Goal: Task Accomplishment & Management: Manage account settings

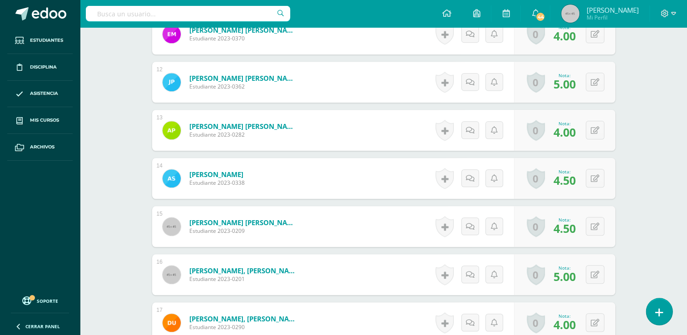
scroll to position [792, 0]
click at [661, 315] on icon at bounding box center [659, 312] width 8 height 10
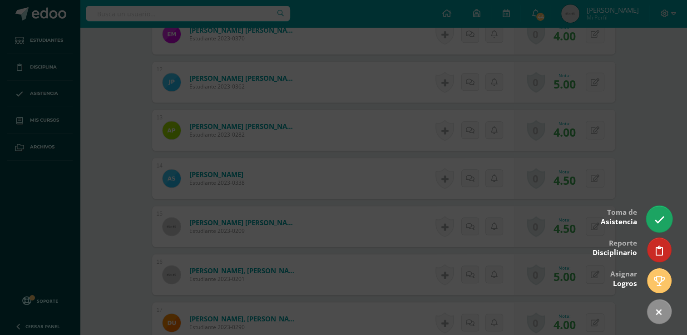
click at [653, 222] on link at bounding box center [659, 219] width 26 height 26
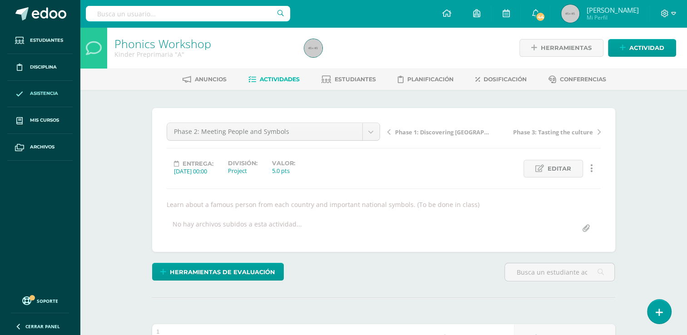
click at [46, 94] on span "Asistencia" at bounding box center [44, 93] width 28 height 7
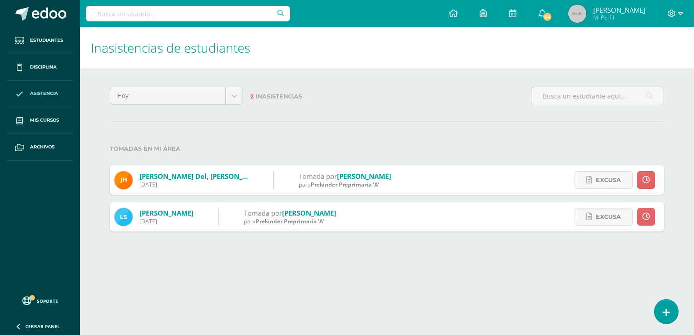
click at [656, 250] on html "Estudiantes Disciplina Asistencia Mis cursos Archivos Soporte Ayuda Reportar un…" at bounding box center [347, 125] width 694 height 250
click at [665, 314] on icon at bounding box center [666, 312] width 8 height 10
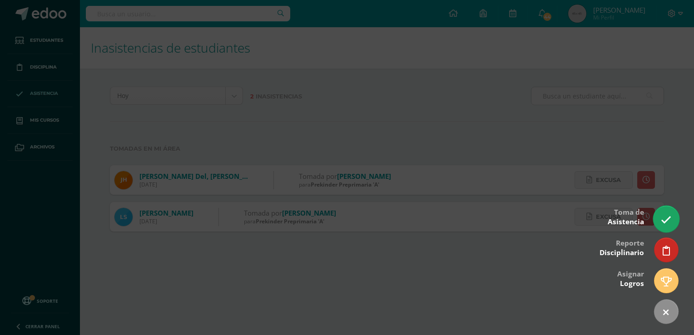
click at [668, 223] on icon at bounding box center [666, 220] width 10 height 10
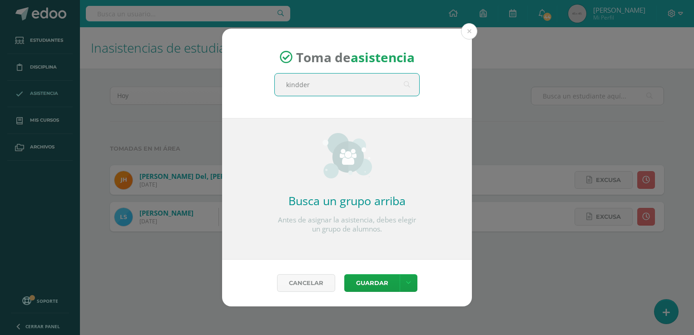
type input "kindder b"
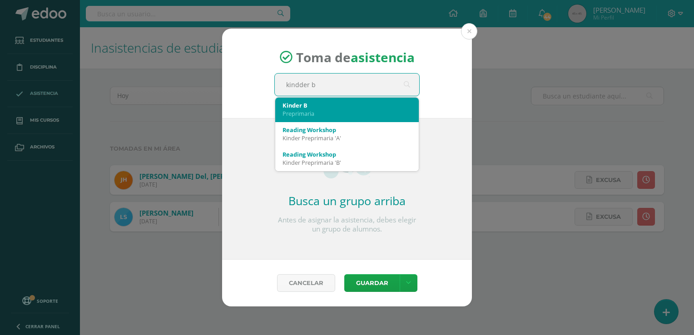
click at [327, 110] on div "Preprimaria" at bounding box center [346, 113] width 129 height 8
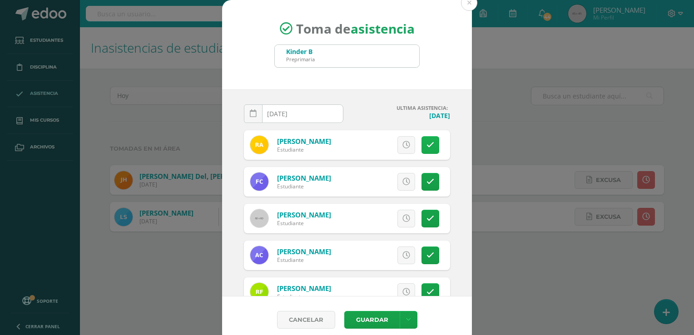
click at [426, 147] on icon at bounding box center [430, 145] width 8 height 8
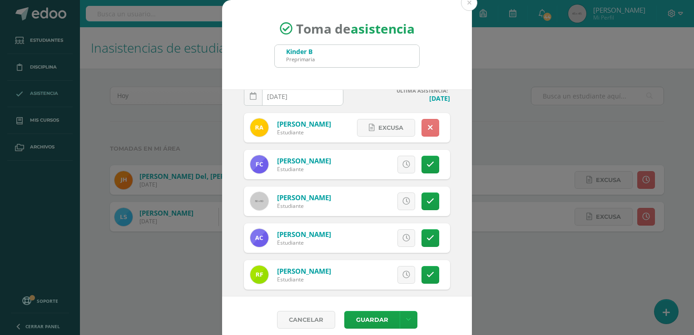
scroll to position [18, 0]
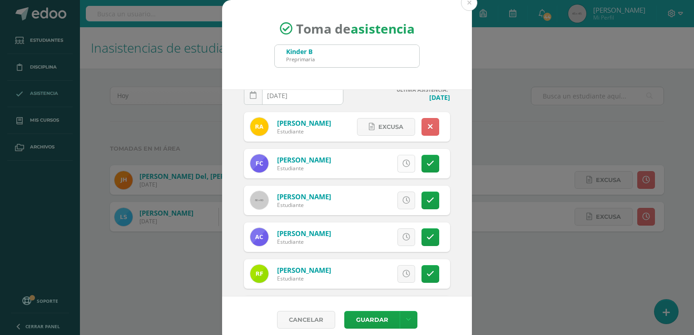
click at [402, 161] on icon at bounding box center [406, 164] width 8 height 8
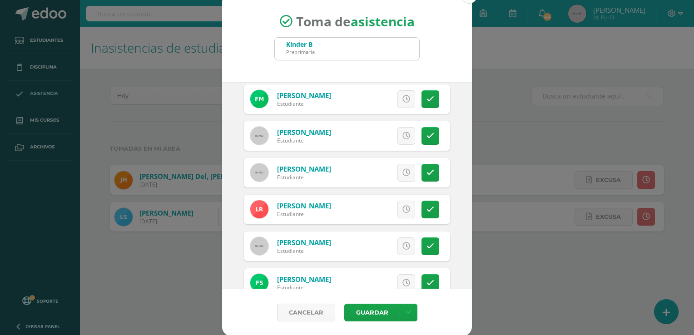
scroll to position [466, 0]
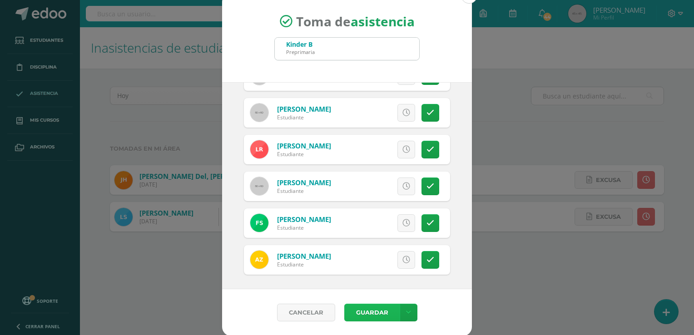
click at [358, 315] on button "Guardar" at bounding box center [371, 313] width 55 height 18
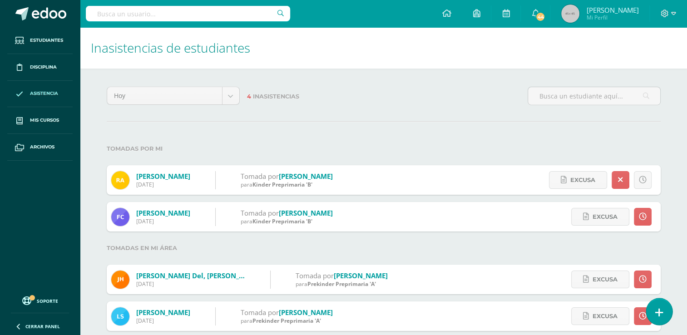
click at [654, 309] on link at bounding box center [659, 311] width 26 height 26
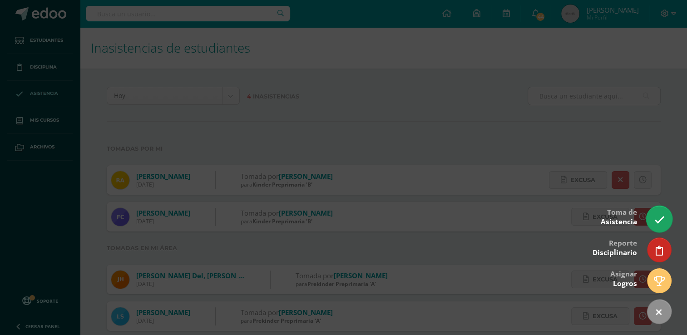
click at [656, 215] on icon at bounding box center [659, 220] width 10 height 10
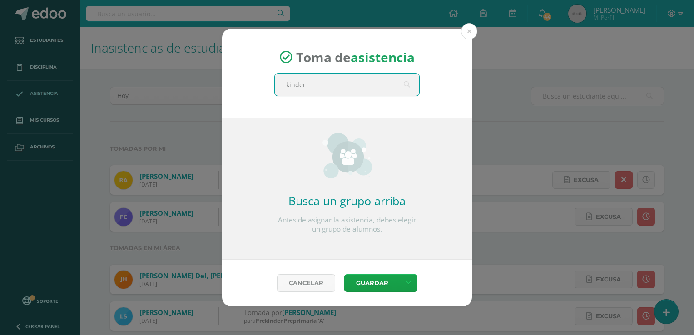
type input "kinder b"
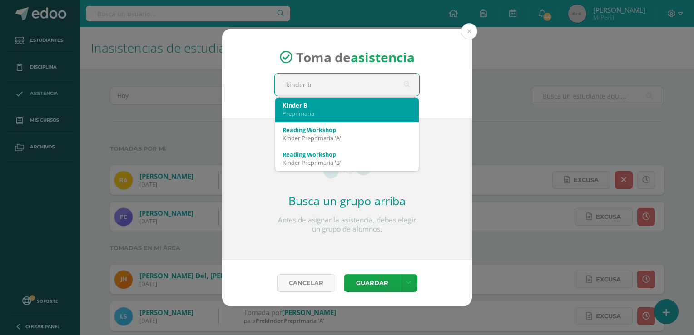
click at [330, 115] on div "Preprimaria" at bounding box center [346, 113] width 129 height 8
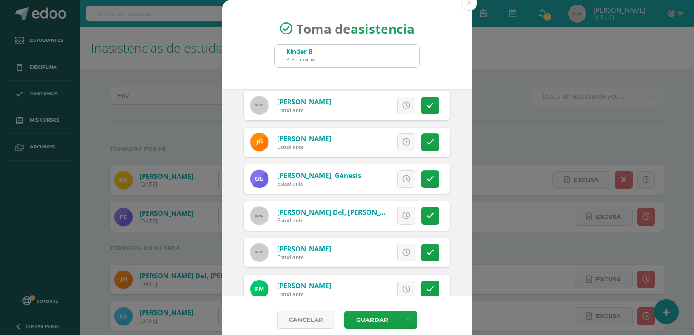
scroll to position [262, 0]
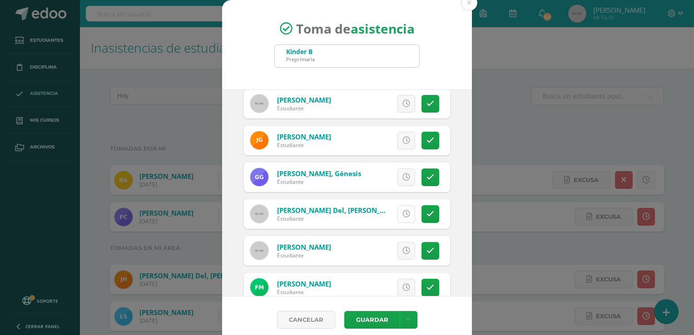
click at [402, 213] on icon at bounding box center [406, 214] width 8 height 8
click at [359, 317] on button "Guardar" at bounding box center [371, 320] width 55 height 18
